Goal: Task Accomplishment & Management: Manage account settings

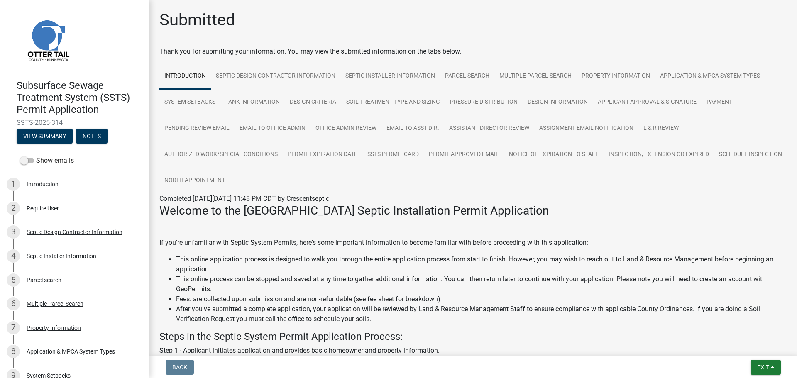
scroll to position [541, 0]
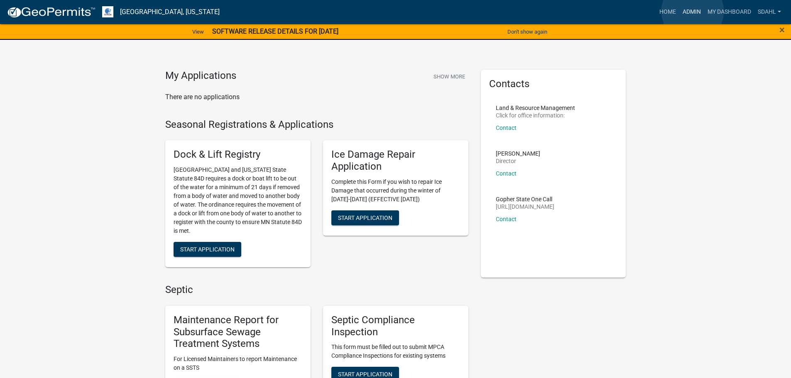
click at [693, 11] on link "Admin" at bounding box center [691, 12] width 25 height 16
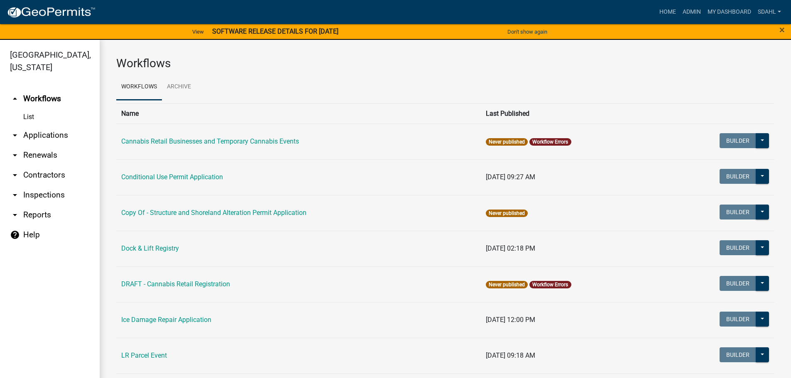
click at [36, 140] on link "arrow_drop_down Applications" at bounding box center [50, 135] width 100 height 20
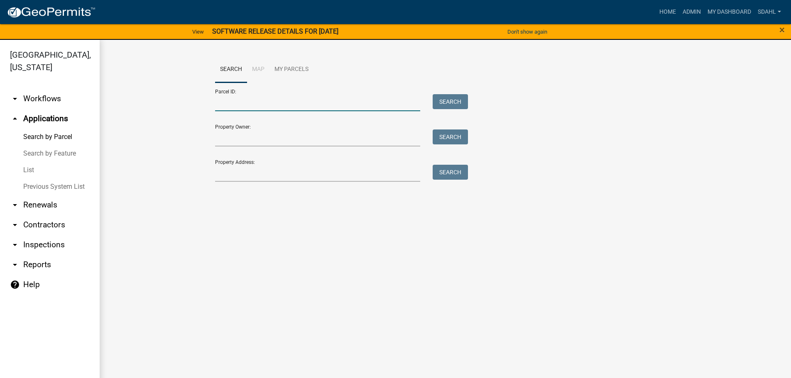
click at [269, 100] on input "Parcel ID:" at bounding box center [318, 102] width 206 height 17
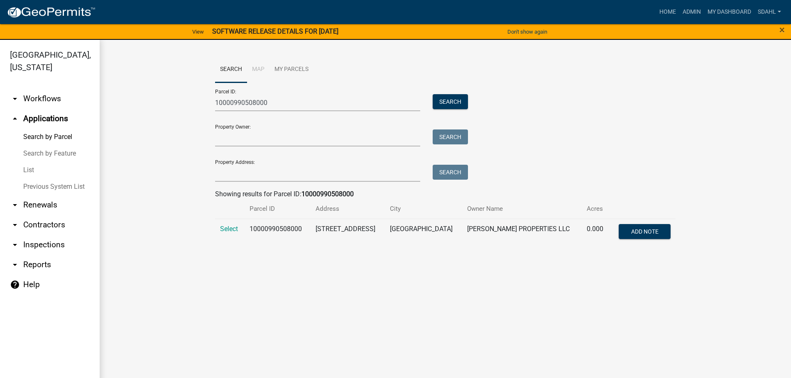
drag, startPoint x: 226, startPoint y: 230, endPoint x: 206, endPoint y: 230, distance: 20.8
click at [225, 230] on span "Select" at bounding box center [229, 229] width 18 height 8
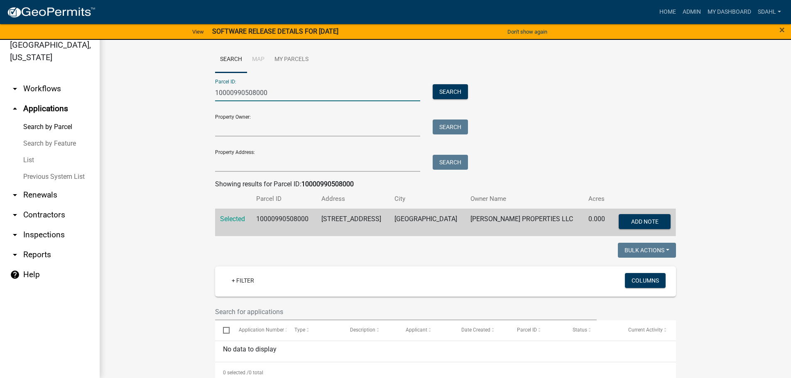
drag, startPoint x: 268, startPoint y: 91, endPoint x: 0, endPoint y: 101, distance: 268.0
click at [0, 101] on div "Otter Tail County, Minnesota arrow_drop_down Workflows List arrow_drop_up Appli…" at bounding box center [395, 204] width 791 height 348
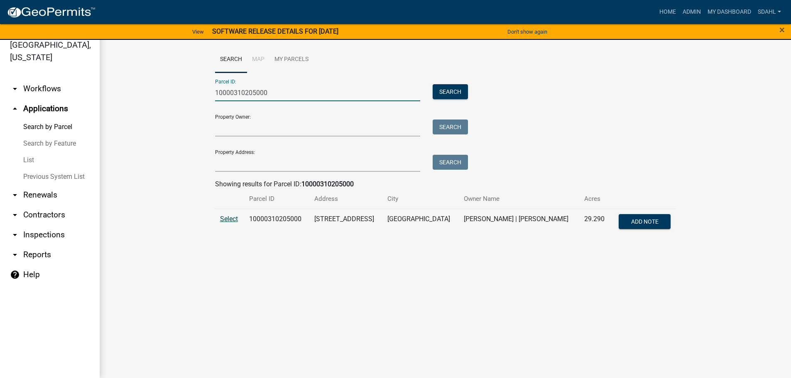
type input "10000310205000"
click at [227, 217] on span "Select" at bounding box center [229, 219] width 18 height 8
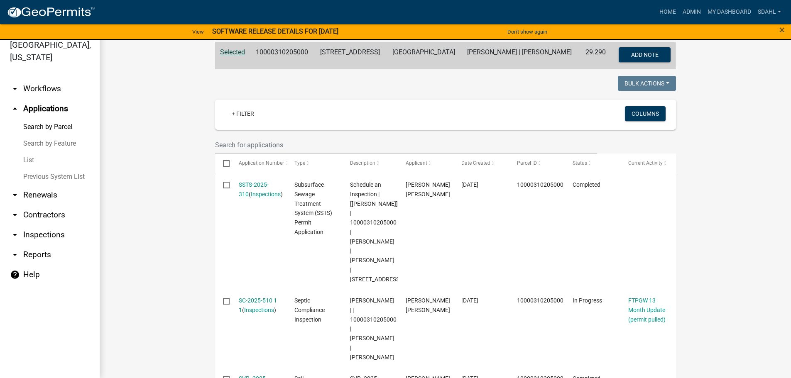
scroll to position [166, 0]
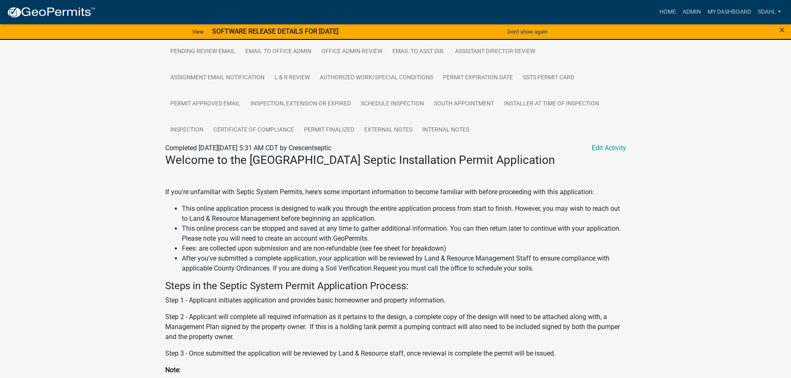
scroll to position [249, 0]
click at [237, 128] on link "Certificate of Compliance" at bounding box center [253, 129] width 91 height 27
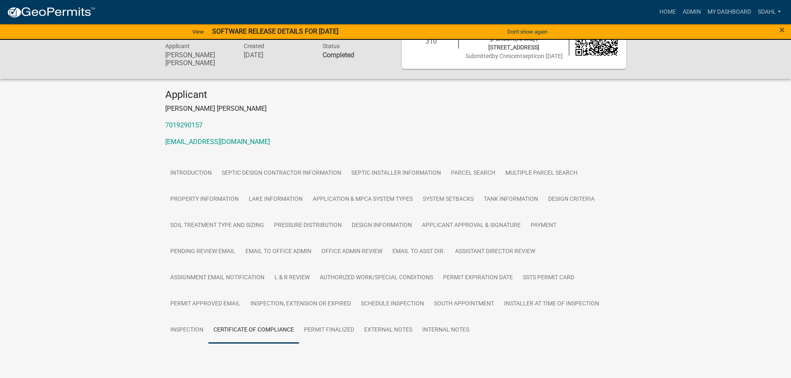
scroll to position [70, 0]
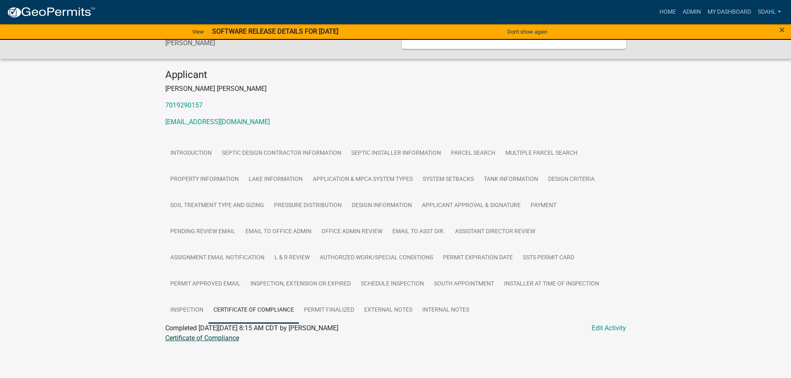
click at [213, 339] on link "Certificate of Compliance" at bounding box center [202, 338] width 74 height 8
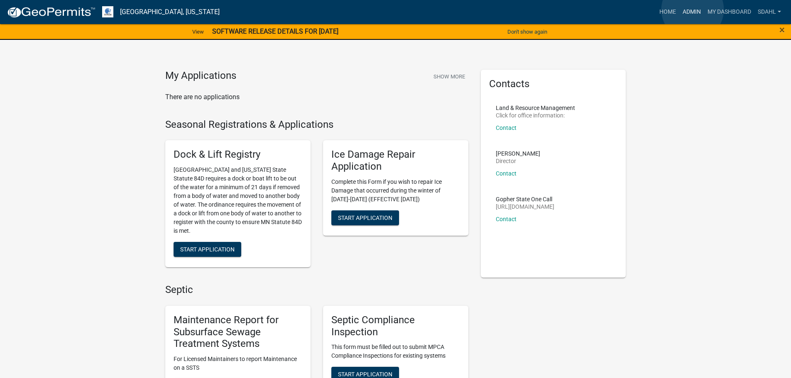
click at [693, 10] on link "Admin" at bounding box center [691, 12] width 25 height 16
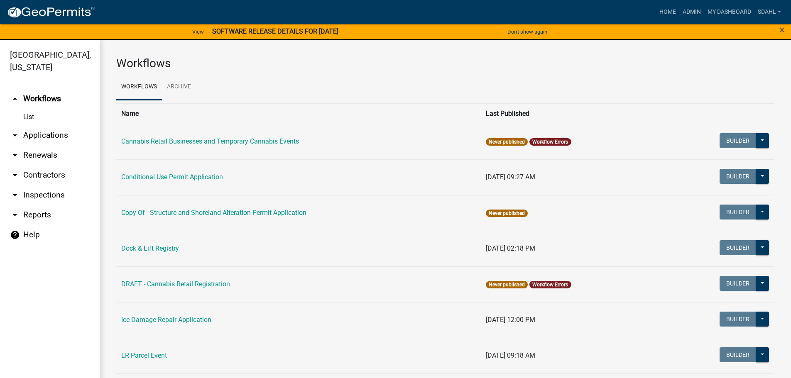
click at [48, 132] on link "arrow_drop_down Applications" at bounding box center [50, 135] width 100 height 20
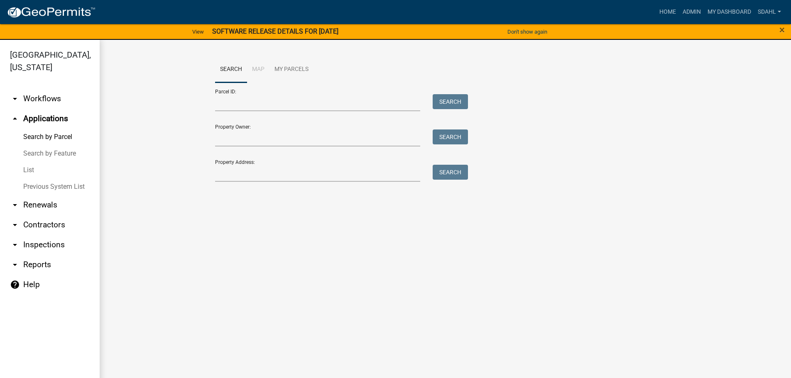
click at [40, 98] on link "arrow_drop_down Workflows" at bounding box center [50, 99] width 100 height 20
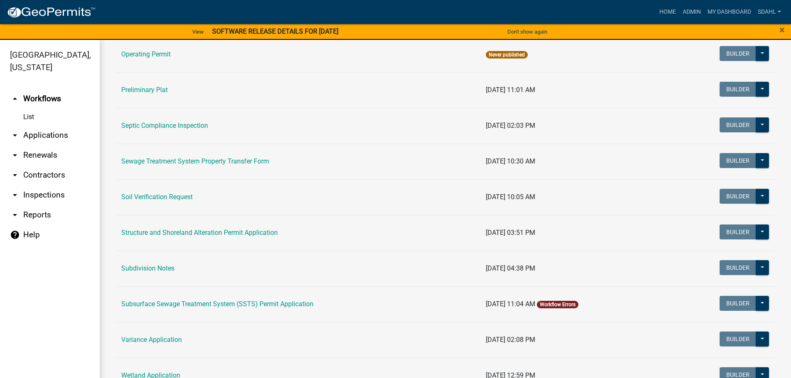
scroll to position [415, 0]
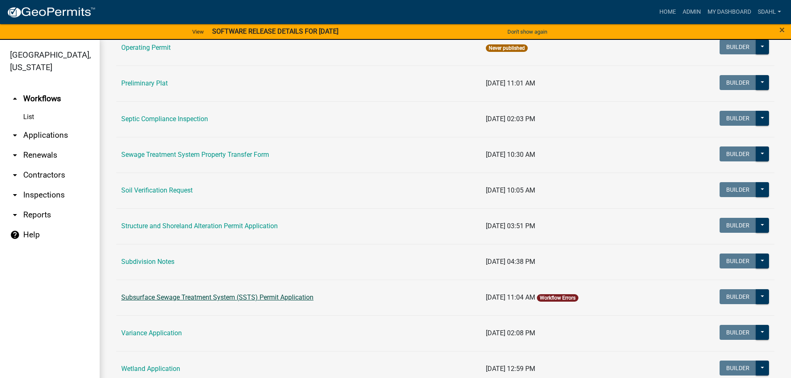
click at [264, 297] on link "Subsurface Sewage Treatment System (SSTS) Permit Application" at bounding box center [217, 298] width 192 height 8
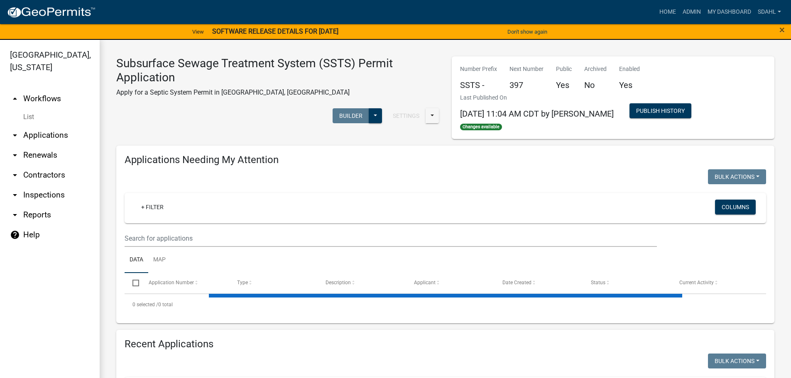
select select "1: 25"
select select "3: 100"
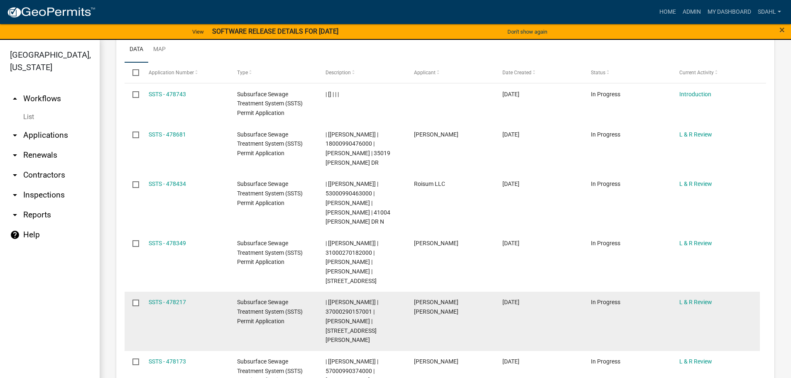
scroll to position [1536, 0]
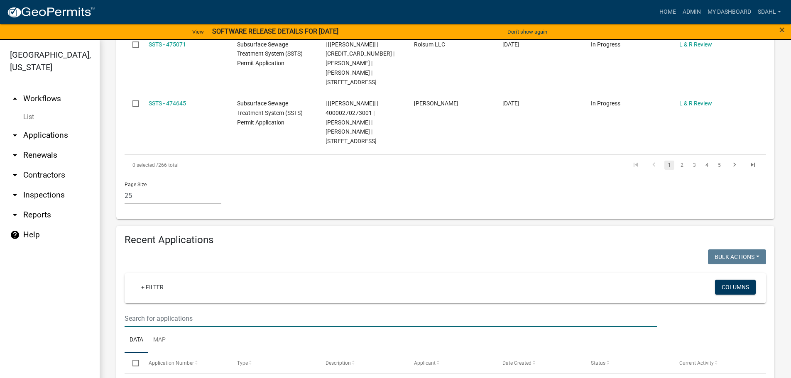
click at [178, 310] on input "text" at bounding box center [391, 318] width 532 height 17
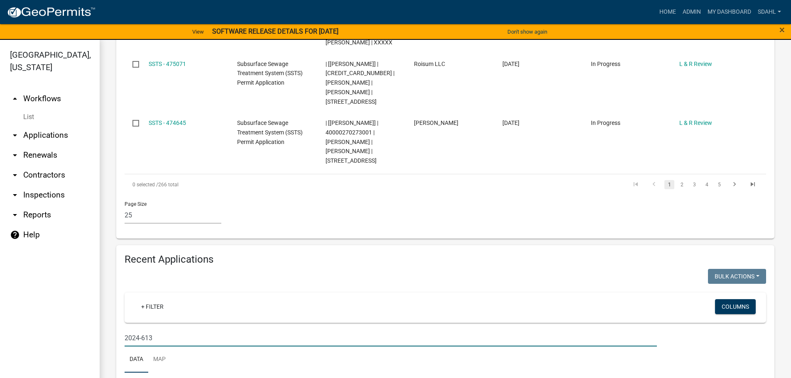
scroll to position [10, 0]
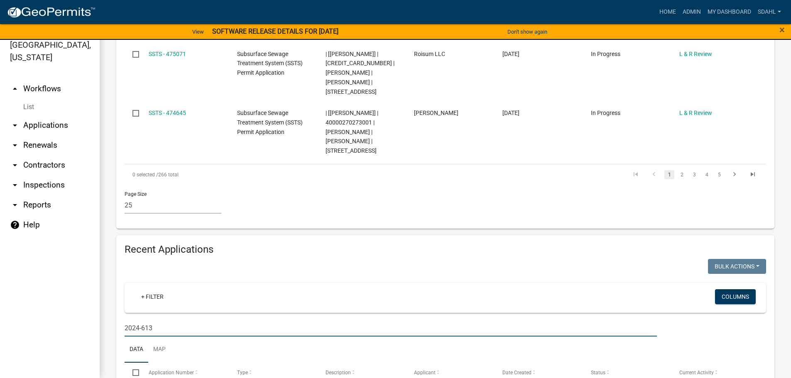
type input "2024-613"
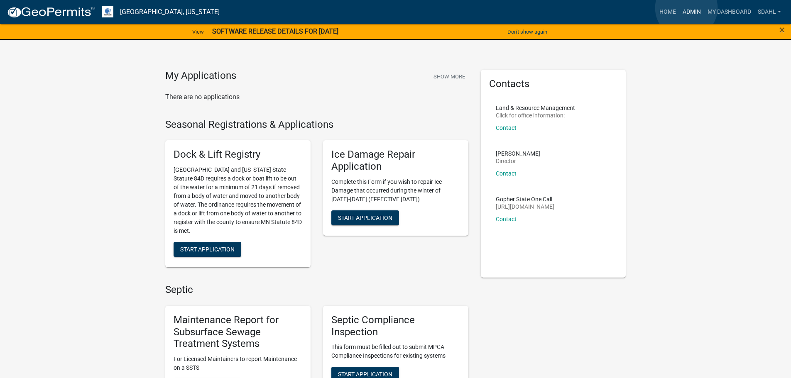
click at [686, 7] on link "Admin" at bounding box center [691, 12] width 25 height 16
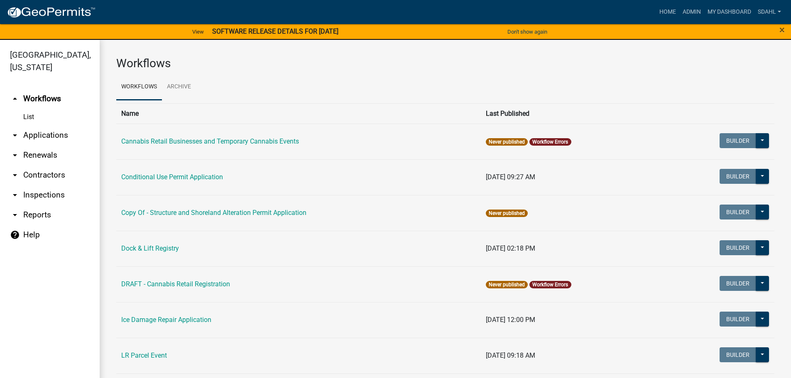
click at [59, 140] on link "arrow_drop_down Applications" at bounding box center [50, 135] width 100 height 20
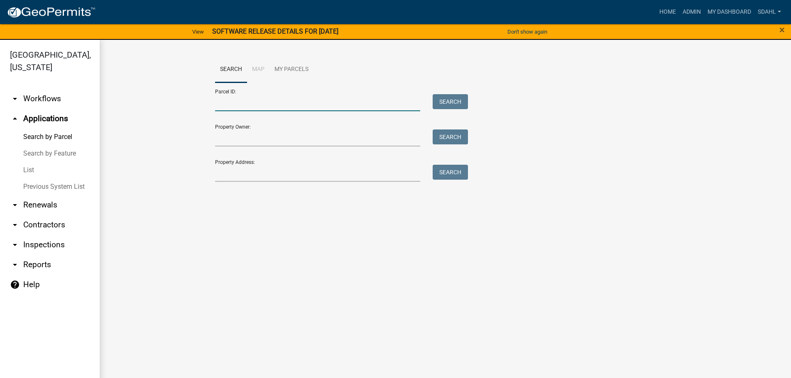
click at [258, 103] on input "Parcel ID:" at bounding box center [318, 102] width 206 height 17
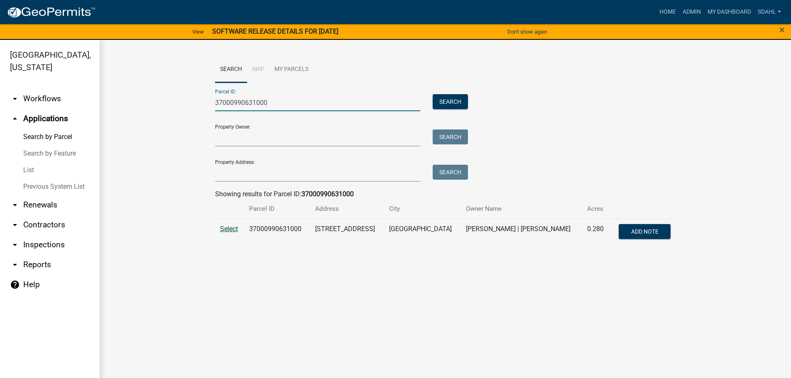
type input "37000990631000"
click at [230, 230] on span "Select" at bounding box center [229, 229] width 18 height 8
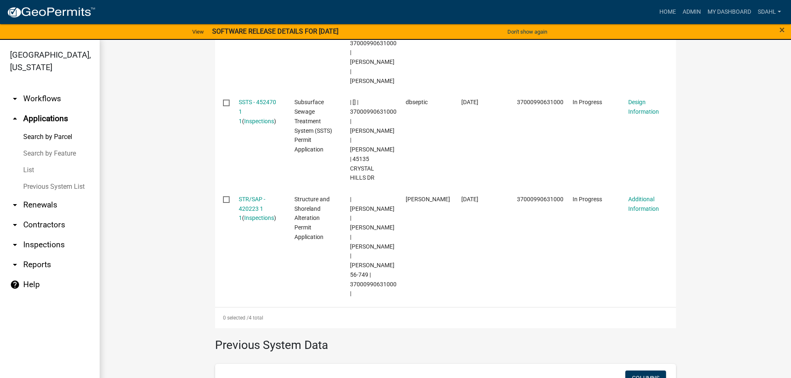
scroll to position [498, 0]
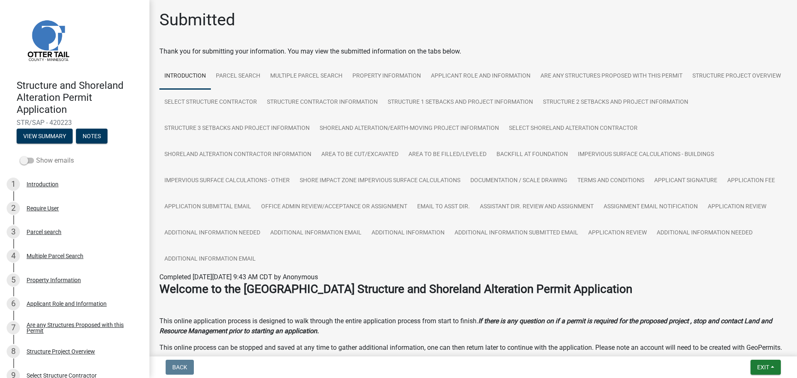
click at [38, 158] on label "Show emails" at bounding box center [47, 161] width 54 height 10
click at [36, 156] on input "Show emails" at bounding box center [36, 156] width 0 height 0
click at [43, 136] on button "View Summary" at bounding box center [45, 136] width 56 height 15
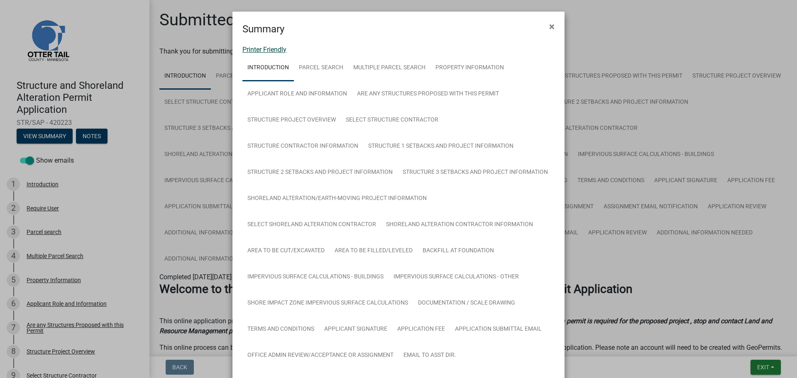
click at [269, 49] on link "Printer Friendly" at bounding box center [264, 50] width 44 height 8
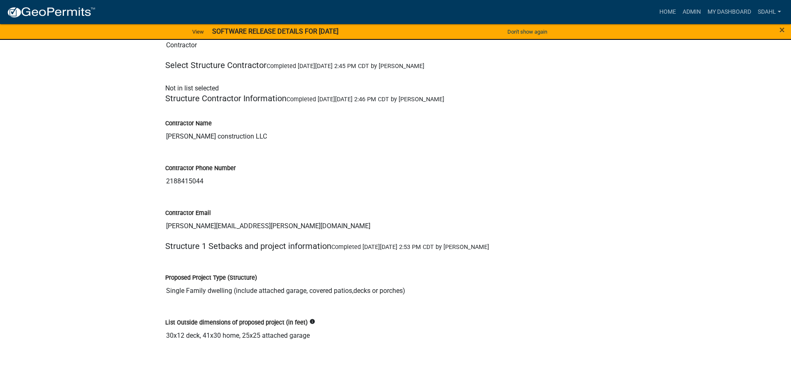
scroll to position [2242, 0]
